Goal: Communication & Community: Answer question/provide support

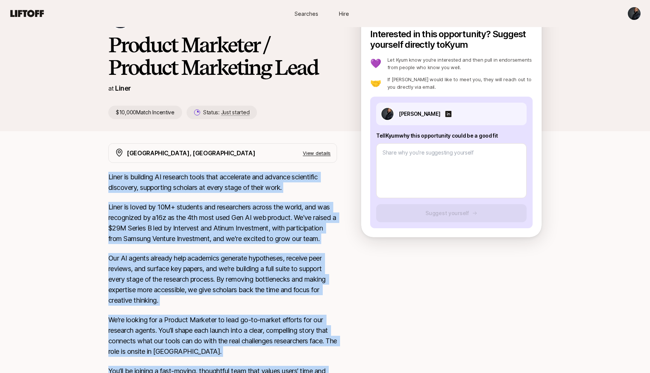
scroll to position [3, 0]
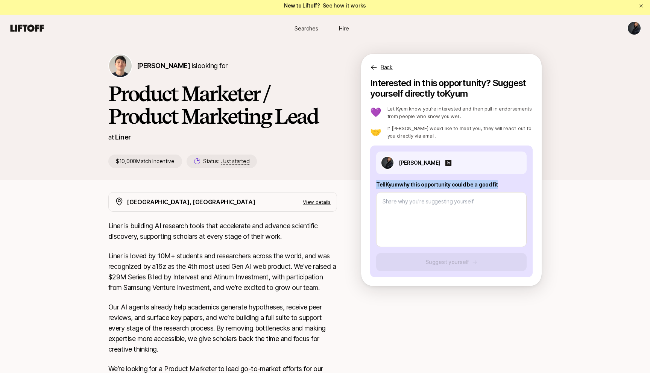
drag, startPoint x: 377, startPoint y: 186, endPoint x: 500, endPoint y: 189, distance: 122.7
click at [500, 189] on div "Tell Kyum why this opportunity could be a good fit" at bounding box center [451, 213] width 151 height 67
click at [410, 207] on textarea at bounding box center [451, 219] width 151 height 55
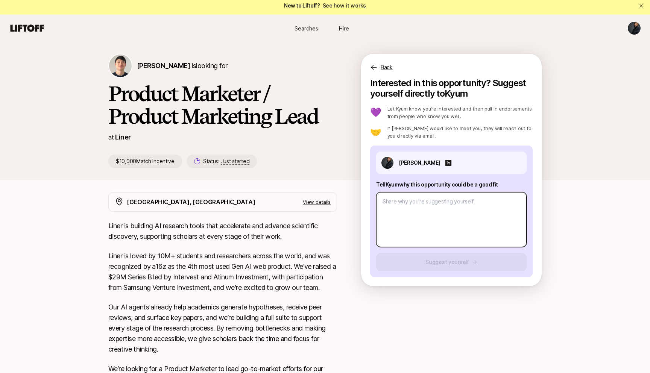
type textarea "x"
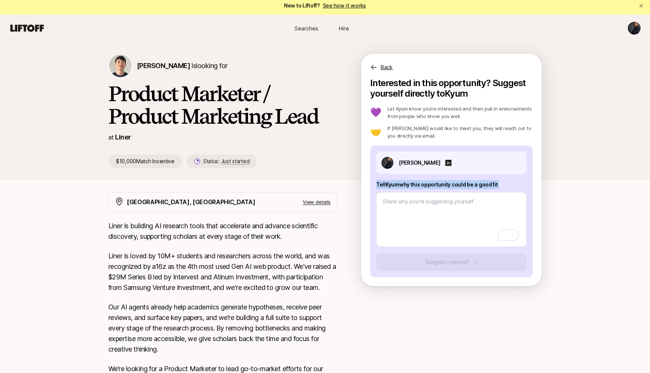
drag, startPoint x: 375, startPoint y: 186, endPoint x: 497, endPoint y: 191, distance: 122.0
click at [497, 191] on div "[PERSON_NAME] Tell Kyum why this opportunity could be a good fit Suggest yourse…" at bounding box center [451, 212] width 163 height 132
copy div "Tell Kyum why this opportunity could be a good fit"
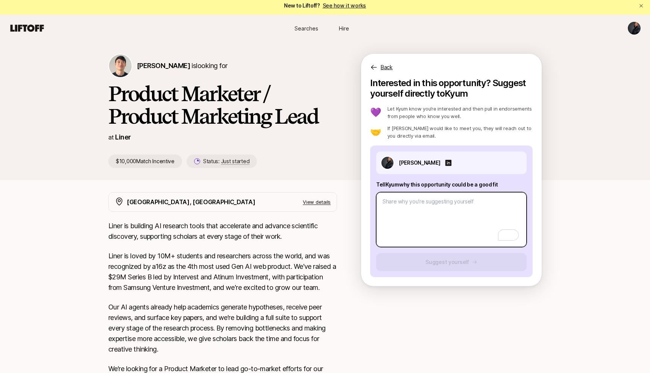
click at [384, 204] on textarea "To enrich screen reader interactions, please activate Accessibility in Grammarl…" at bounding box center [451, 219] width 151 height 55
paste textarea "believe this is one of the most important problems to solve in the AI space. Em…"
type textarea "believe this is one of the most important problems to solve in the AI space. Em…"
type textarea "x"
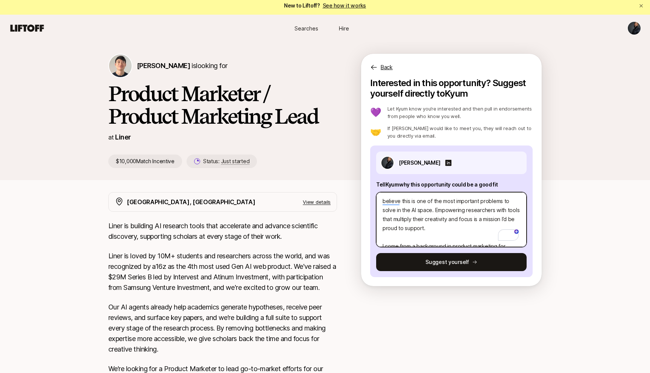
scroll to position [0, 0]
click at [381, 199] on textarea "believe this is one of the most important problems to solve in the AI space. Em…" at bounding box center [451, 219] width 151 height 55
type textarea "Hbelieve this is one of the most important problems to solve in the AI space. E…"
type textarea "x"
type textarea "Hebelieve this is one of the most important problems to solve in the AI space. …"
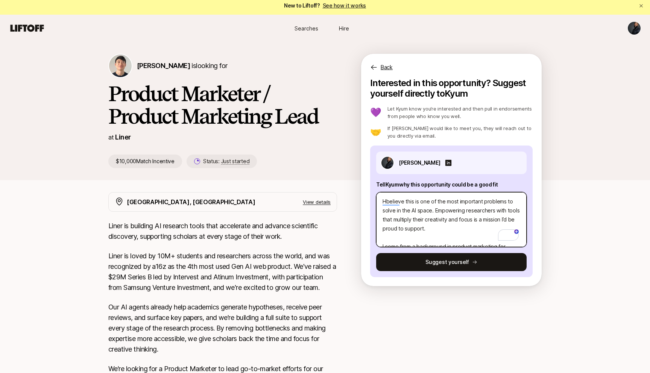
type textarea "x"
type textarea "Heybelieve this is one of the most important problems to solve in the AI space.…"
type textarea "x"
type textarea "Hey believe this is one of the most important problems to solve in the AI space…"
type textarea "x"
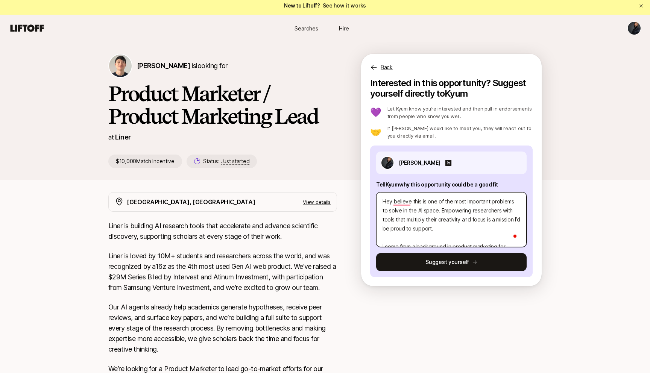
type textarea "Hey [PERSON_NAME] this is one of the most important problems to solve in the AI…"
type textarea "x"
type textarea "Hey [PERSON_NAME] this is one of the most important problems to solve in the AI…"
type textarea "x"
type textarea "Hey [PERSON_NAME] this is one of the most important problems to solve in the AI…"
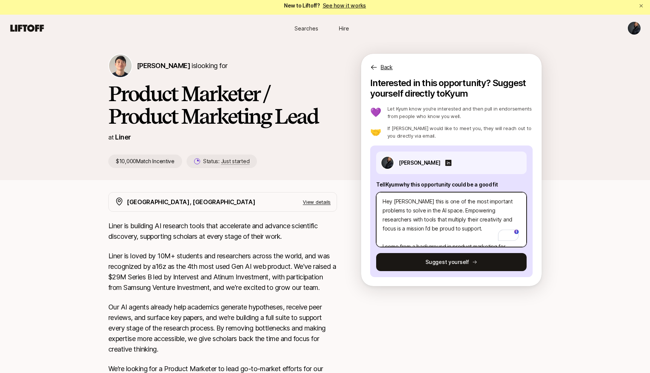
type textarea "x"
type textarea "Hey [PERSON_NAME] this is one of the most important problems to solve in the AI…"
type textarea "x"
type textarea "Hey [PERSON_NAME],believe this is one of the most important problems to solve i…"
type textarea "x"
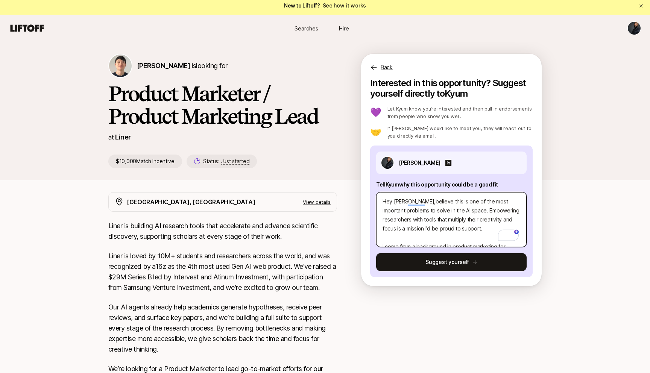
type textarea "Hey [PERSON_NAME], believe this is one of the most important problems to solve …"
type textarea "x"
type textarea "Hey [PERSON_NAME], believe this is one of the most important problems to solve …"
type textarea "x"
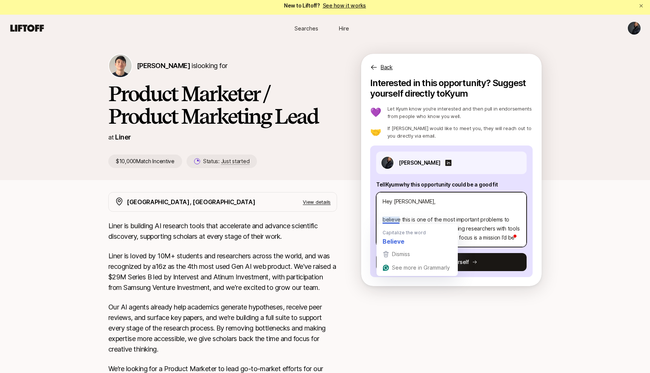
type textarea "Hey [PERSON_NAME], Ibelieve this is one of the most important problems to solve…"
type textarea "x"
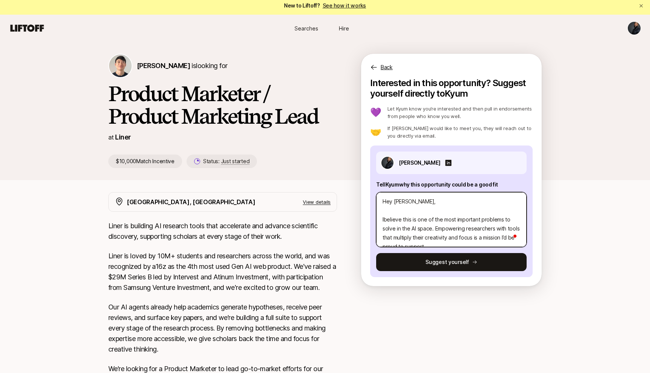
type textarea "Hey [PERSON_NAME], I believe this is one of the most important problems to solv…"
type textarea "x"
type textarea "Hey [PERSON_NAME], I believe this is one of the most important problems to solv…"
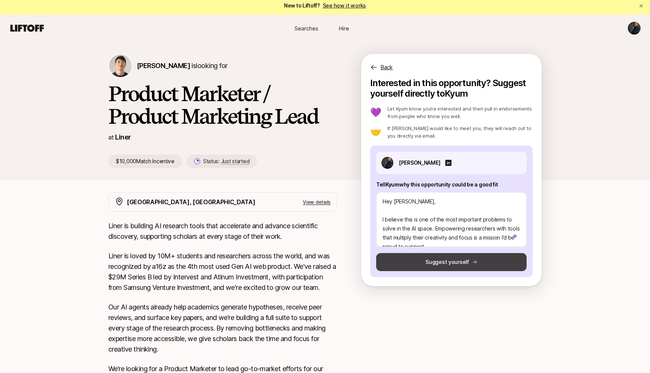
click at [399, 259] on button "Suggest yourself" at bounding box center [451, 262] width 151 height 18
type textarea "x"
